Goal: Information Seeking & Learning: Learn about a topic

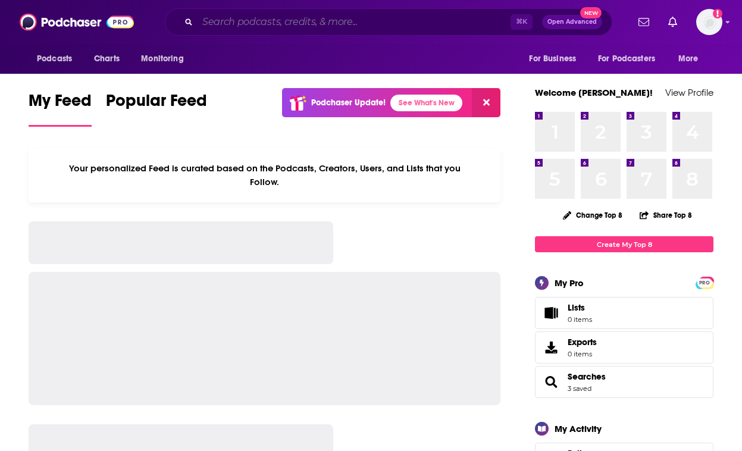
click at [329, 18] on input "Search podcasts, credits, & more..." at bounding box center [354, 22] width 313 height 19
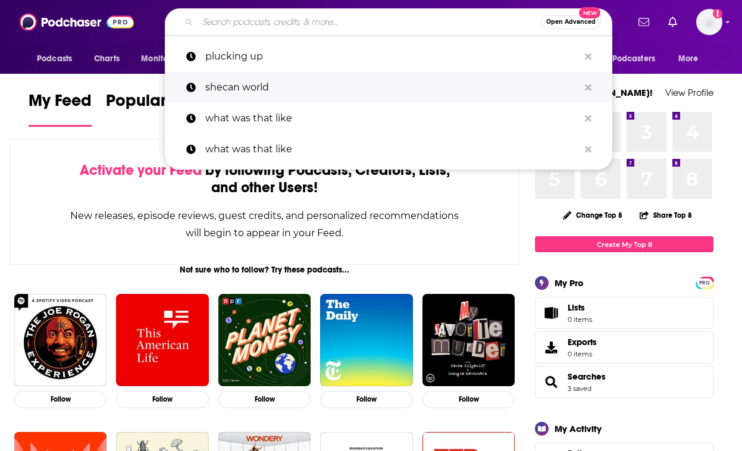
click at [310, 86] on p "shecan world" at bounding box center [392, 87] width 374 height 31
type input "shecan world"
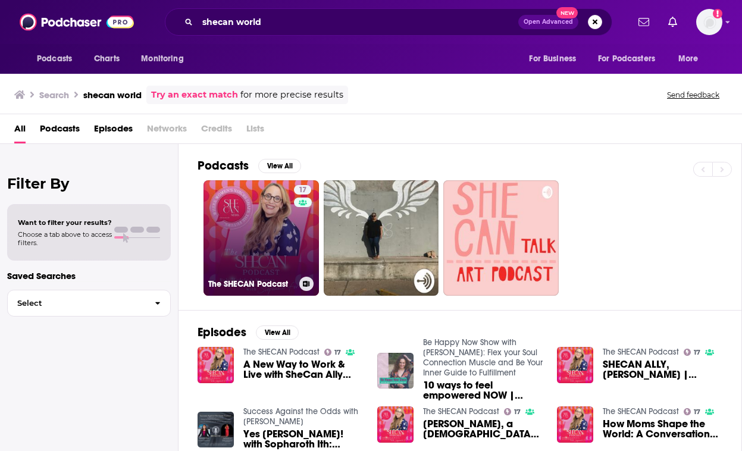
click at [273, 211] on link "17 The SHECAN Podcast" at bounding box center [262, 238] width 116 height 116
